Goal: Task Accomplishment & Management: Use online tool/utility

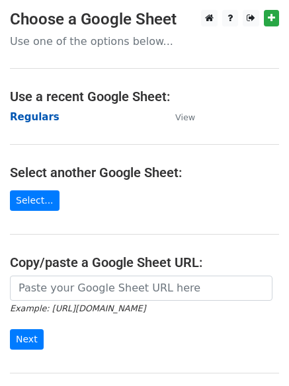
click at [13, 111] on strong "Regulars" at bounding box center [35, 117] width 50 height 12
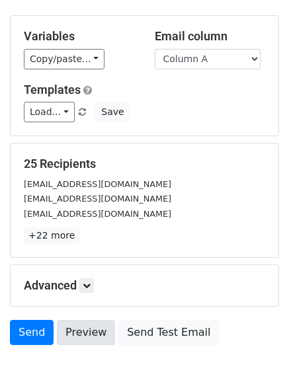
scroll to position [128, 0]
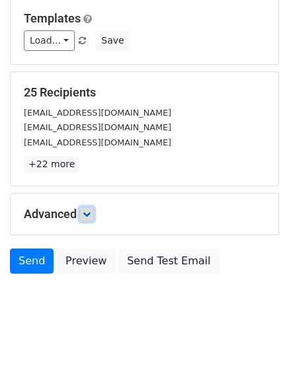
click at [88, 215] on icon at bounding box center [87, 214] width 8 height 8
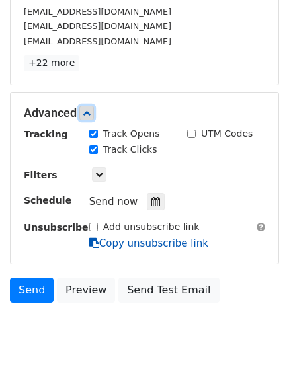
scroll to position [230, 0]
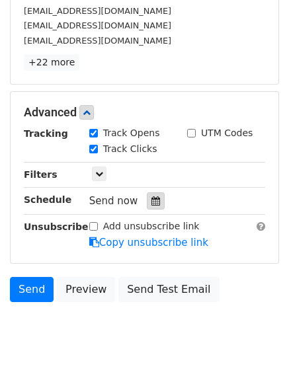
click at [153, 196] on icon at bounding box center [155, 200] width 9 height 9
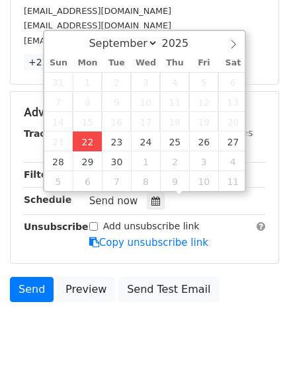
type input "2025-09-22 12:10"
type input "10"
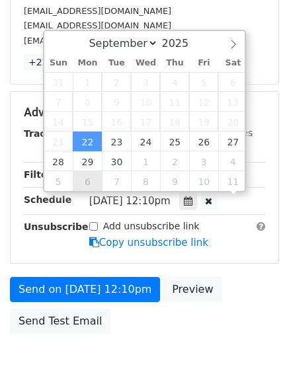
scroll to position [1, 0]
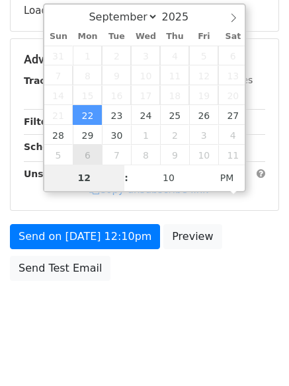
type input "4"
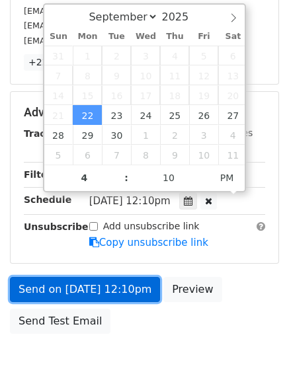
type input "2025-09-22 16:10"
click at [91, 287] on link "Send on Sep 22 at 12:10pm" at bounding box center [85, 289] width 150 height 25
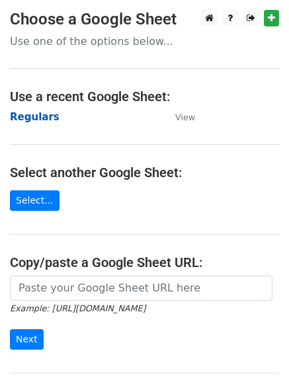
click at [33, 115] on strong "Regulars" at bounding box center [35, 117] width 50 height 12
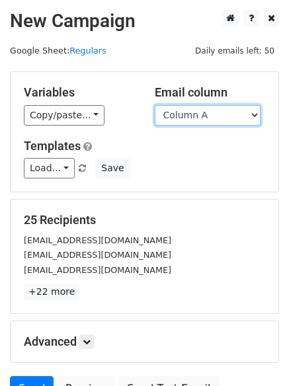
click at [206, 122] on select "Column A Column B Column C Column D Column E Column F" at bounding box center [208, 115] width 106 height 21
select select "Column B"
click at [155, 105] on select "Column A Column B Column C Column D Column E Column F" at bounding box center [208, 115] width 106 height 21
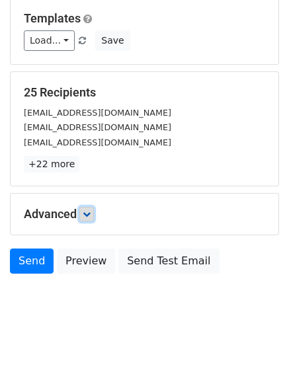
click at [94, 214] on link at bounding box center [86, 214] width 15 height 15
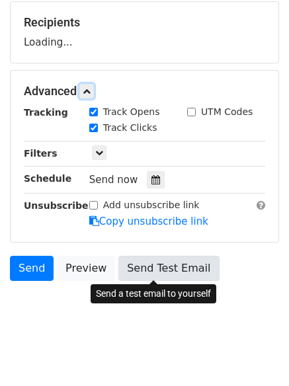
scroll to position [198, 0]
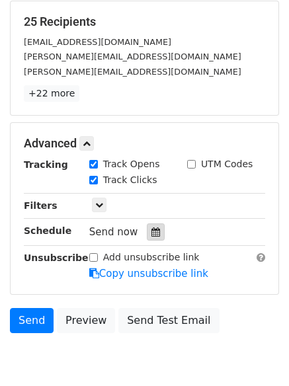
click at [147, 233] on div at bounding box center [156, 232] width 18 height 17
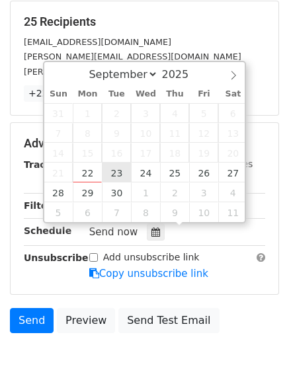
type input "2025-09-23 12:00"
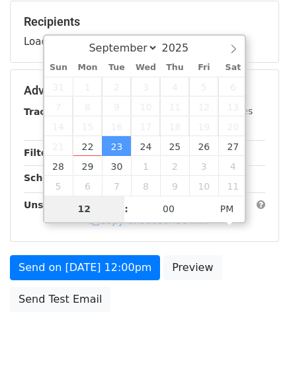
type input "5"
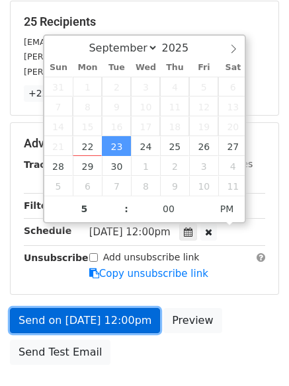
type input "2025-09-23 17:00"
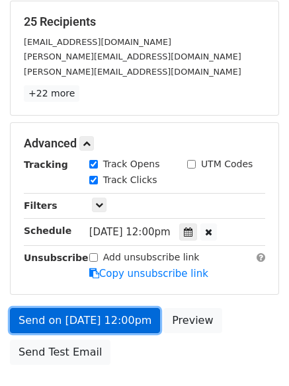
click at [107, 315] on link "Send on Sep 23 at 12:00pm" at bounding box center [85, 320] width 150 height 25
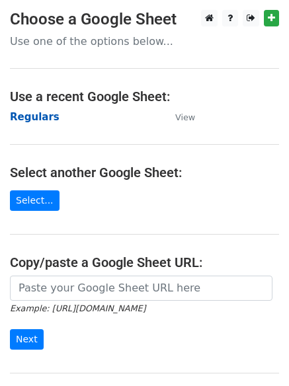
click at [21, 118] on strong "Regulars" at bounding box center [35, 117] width 50 height 12
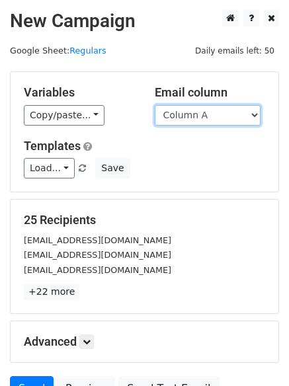
click at [198, 114] on select "Column A Column B Column C Column D Column E Column F" at bounding box center [208, 115] width 106 height 21
select select "Column C"
click at [155, 105] on select "Column A Column B Column C Column D Column E Column F" at bounding box center [208, 115] width 106 height 21
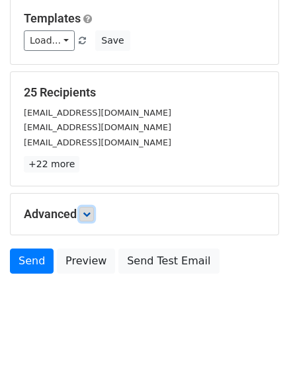
click at [91, 214] on icon at bounding box center [87, 214] width 8 height 8
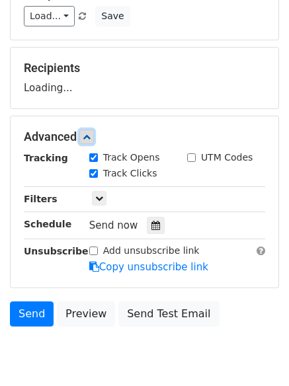
scroll to position [188, 0]
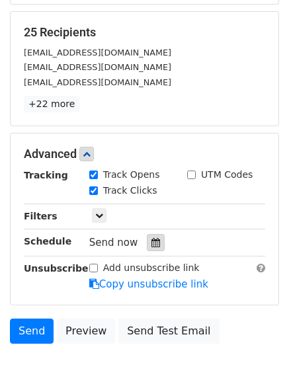
click at [151, 247] on icon at bounding box center [155, 242] width 9 height 9
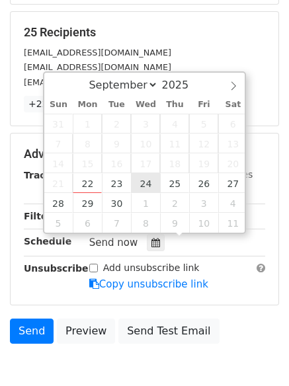
type input "2025-09-24 12:00"
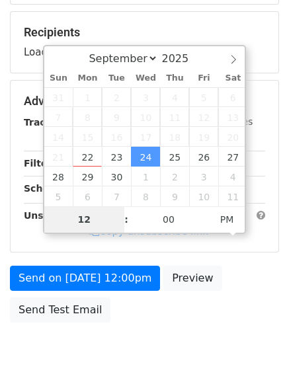
type input "6"
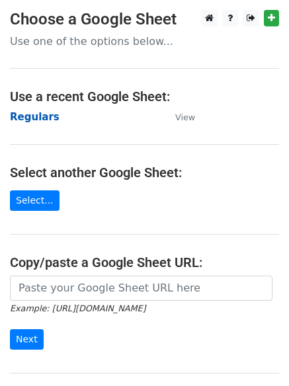
click at [25, 120] on strong "Regulars" at bounding box center [35, 117] width 50 height 12
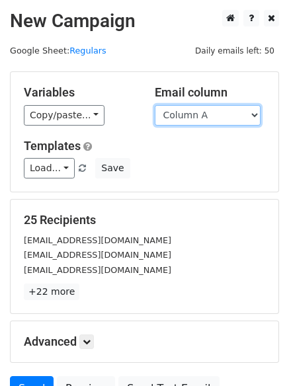
click at [212, 118] on select "Column A Column B Column C Column D Column E Column F" at bounding box center [208, 115] width 106 height 21
click at [155, 105] on select "Column A Column B Column C Column D Column E Column F" at bounding box center [208, 115] width 106 height 21
click at [208, 120] on select "Column A Column B Column C Column D Column E Column F" at bounding box center [208, 115] width 106 height 21
select select "Column D"
click at [155, 105] on select "Column A Column B Column C Column D Column E Column F" at bounding box center [208, 115] width 106 height 21
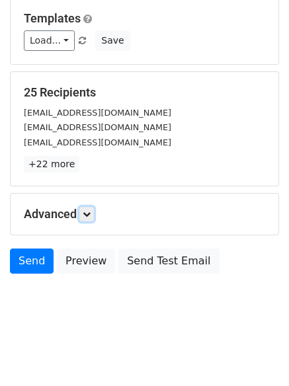
click at [92, 206] on div "Advanced Tracking Track Opens UTM Codes Track Clicks Filters Only include sprea…" at bounding box center [145, 214] width 268 height 41
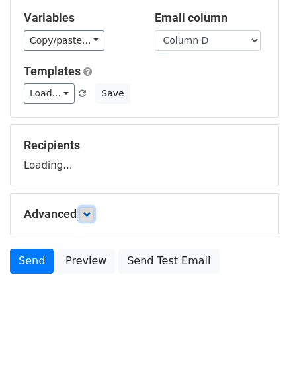
click at [87, 215] on icon at bounding box center [87, 214] width 8 height 8
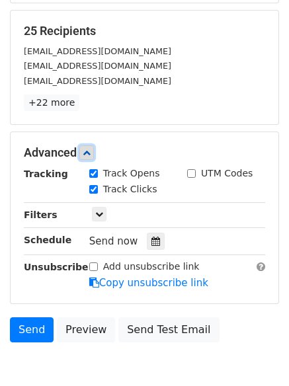
scroll to position [245, 0]
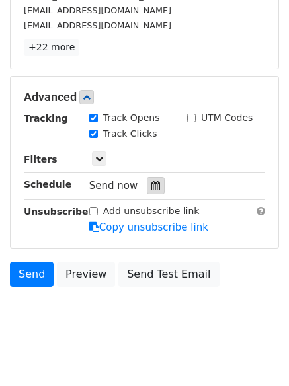
click at [153, 188] on icon at bounding box center [155, 185] width 9 height 9
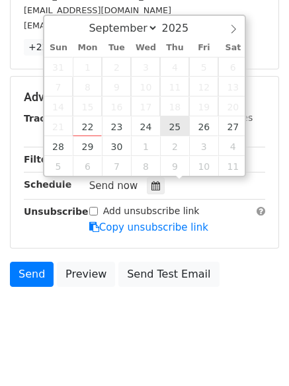
type input "[DATE] 12:00"
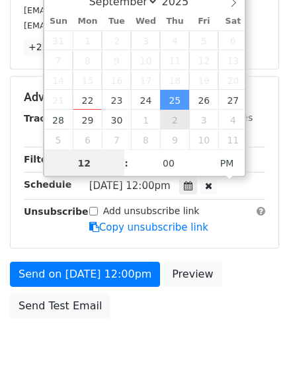
scroll to position [1, 0]
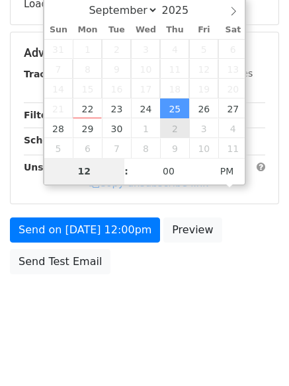
type input "7"
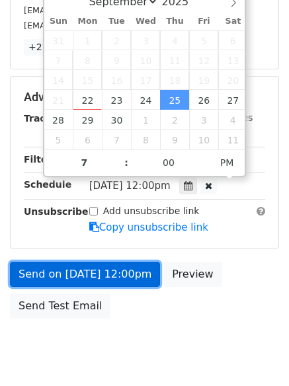
type input "2025-09-25 19:00"
click at [77, 269] on link "Send on Sep 25 at 12:00pm" at bounding box center [85, 274] width 150 height 25
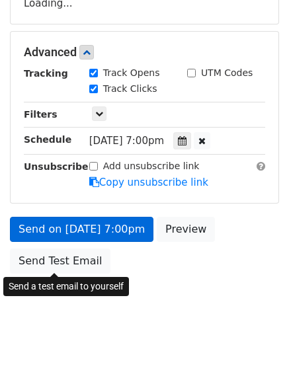
scroll to position [236, 0]
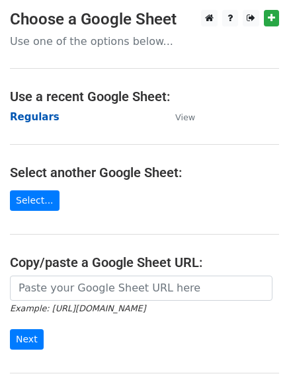
click at [28, 116] on strong "Regulars" at bounding box center [35, 117] width 50 height 12
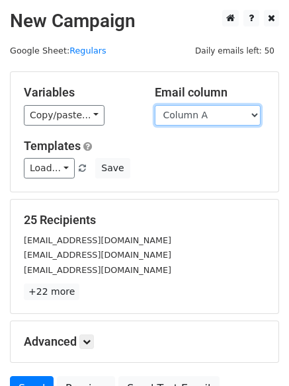
click at [188, 114] on select "Column A Column B Column C Column D Column E Column F" at bounding box center [208, 115] width 106 height 21
select select "Column E"
click at [155, 105] on select "Column A Column B Column C Column D Column E Column F" at bounding box center [208, 115] width 106 height 21
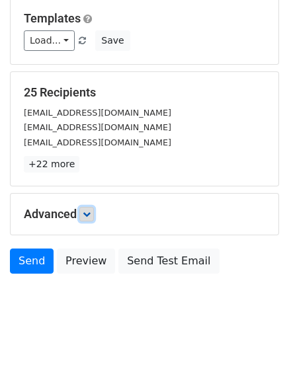
click at [88, 219] on link at bounding box center [86, 214] width 15 height 15
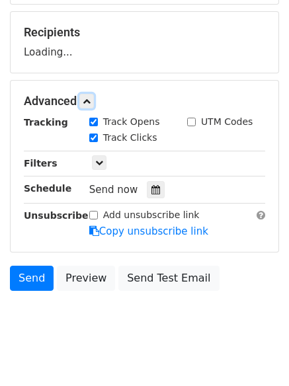
scroll to position [191, 0]
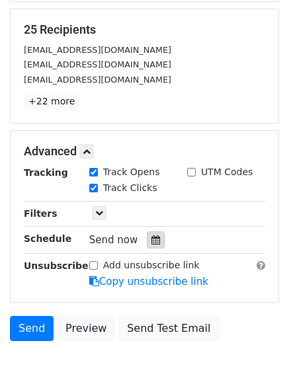
click at [152, 236] on icon at bounding box center [155, 240] width 9 height 9
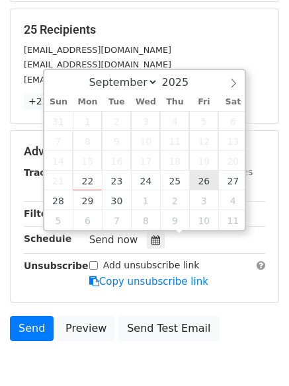
type input "2025-09-26 12:00"
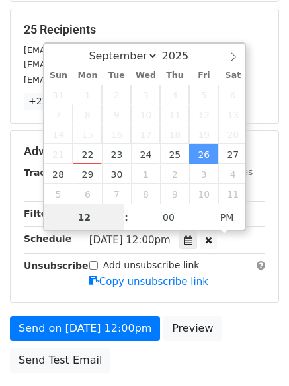
scroll to position [1, 0]
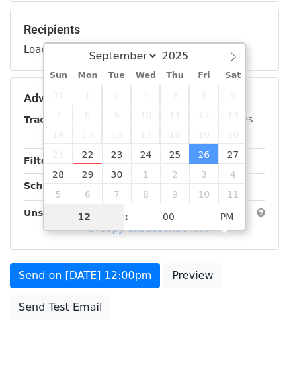
type input "8"
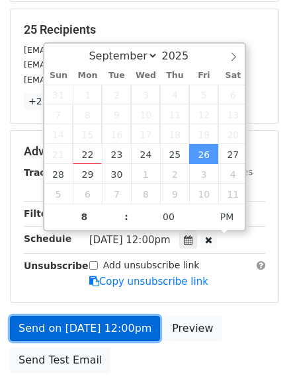
type input "2025-09-26 20:00"
click at [99, 316] on link "Send on Sep 26 at 12:00pm" at bounding box center [85, 328] width 150 height 25
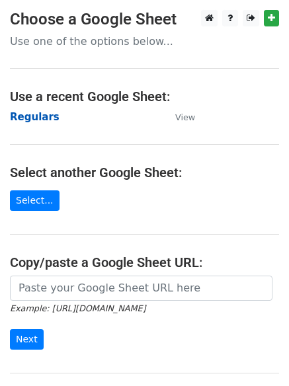
click at [21, 111] on strong "Regulars" at bounding box center [35, 117] width 50 height 12
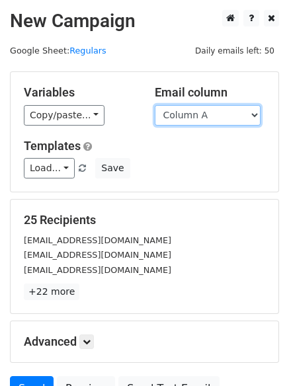
click at [219, 118] on select "Column A Column B Column C Column D Column E Column F" at bounding box center [208, 115] width 106 height 21
select select "Column F"
click at [155, 105] on select "Column A Column B Column C Column D Column E Column F" at bounding box center [208, 115] width 106 height 21
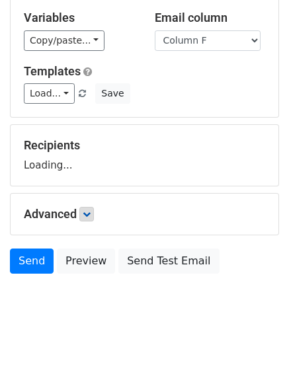
click at [83, 220] on h5 "Advanced" at bounding box center [144, 214] width 241 height 15
click at [83, 215] on link at bounding box center [86, 214] width 15 height 15
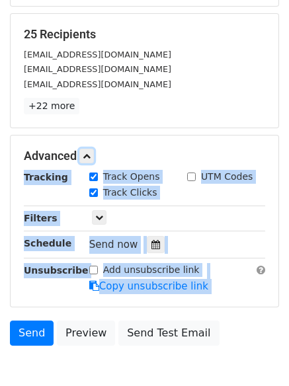
scroll to position [257, 0]
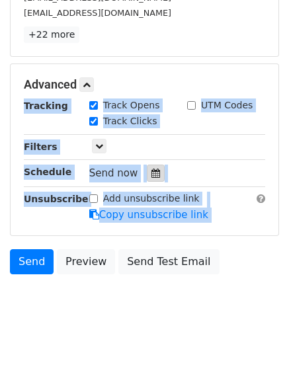
click at [147, 171] on div at bounding box center [156, 173] width 18 height 17
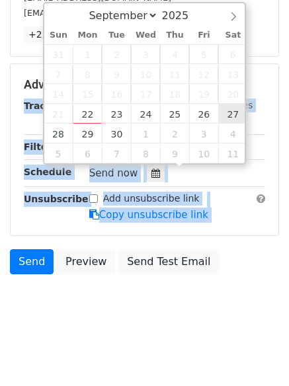
type input "[DATE] 12:00"
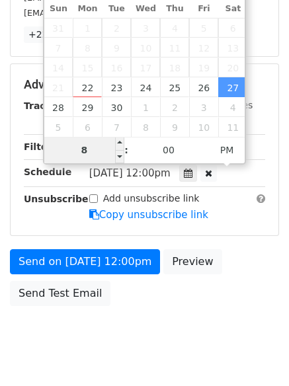
click at [83, 152] on input "8" at bounding box center [84, 150] width 81 height 26
type input "9"
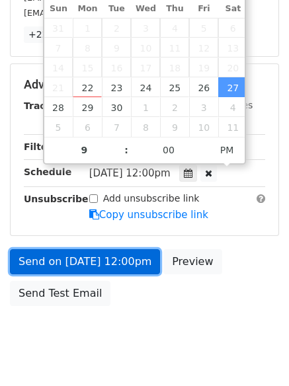
type input "[DATE] 21:00"
click at [79, 252] on link "Send on [DATE] 12:00pm" at bounding box center [85, 261] width 150 height 25
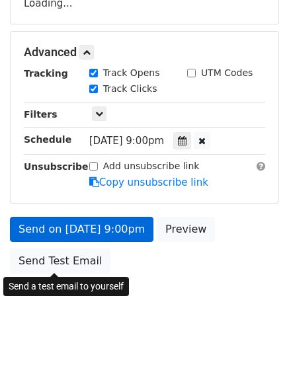
scroll to position [236, 0]
